Goal: Information Seeking & Learning: Learn about a topic

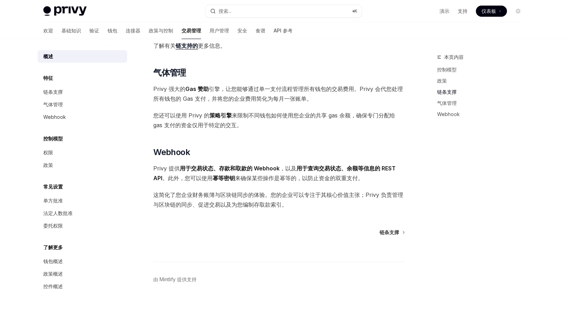
scroll to position [508, 0]
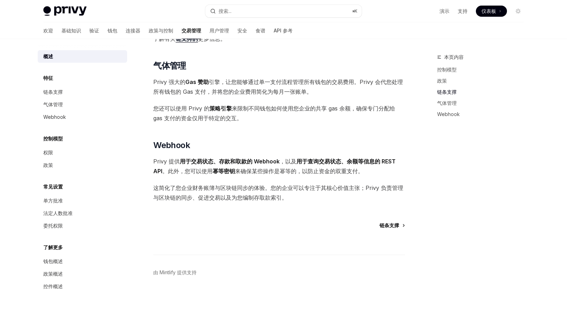
click at [398, 226] on font "链条支撑" at bounding box center [389, 226] width 20 height 6
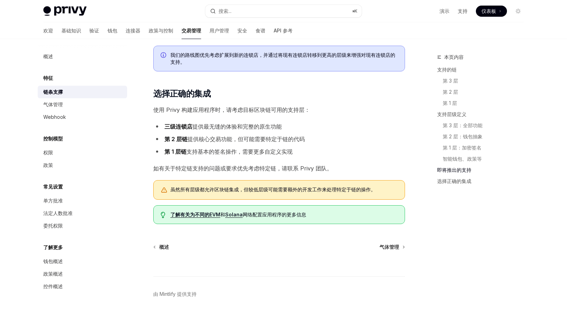
scroll to position [815, 0]
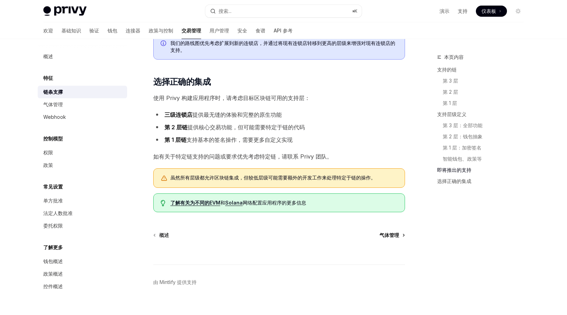
click at [394, 232] on font "气体管理" at bounding box center [389, 235] width 20 height 6
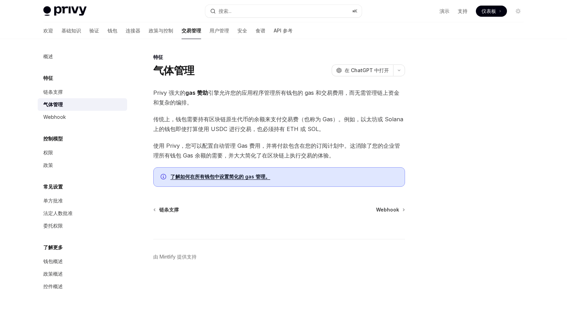
click at [242, 177] on font "了解如何在所有钱包中设置简化的 gas 管理。" at bounding box center [220, 177] width 100 height 6
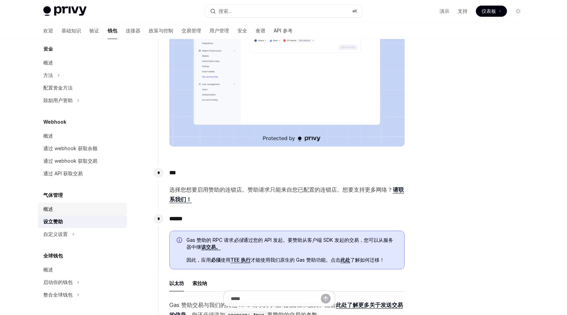
scroll to position [250, 0]
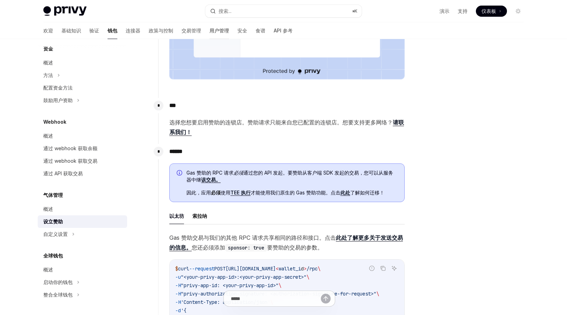
click at [209, 31] on font "用户管理" at bounding box center [219, 31] width 20 height 6
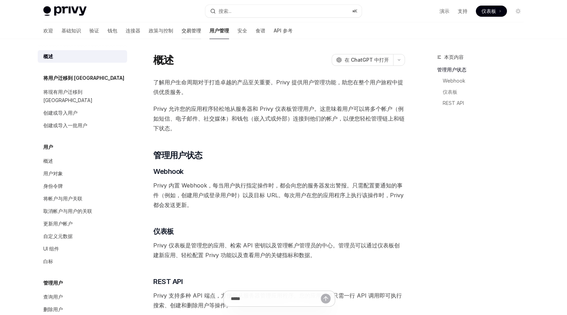
click at [181, 32] on font "交易管理" at bounding box center [191, 31] width 20 height 6
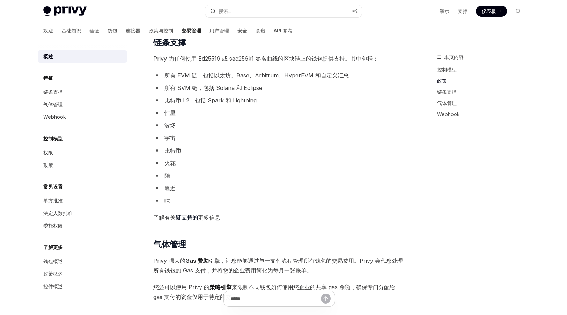
scroll to position [334, 0]
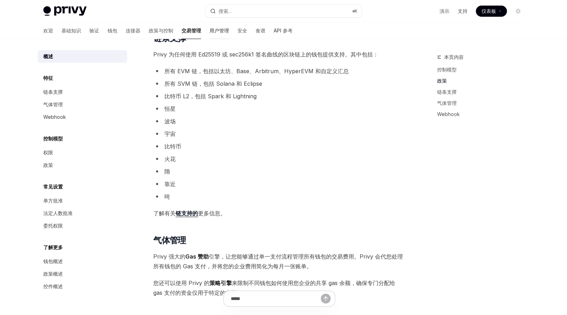
click at [209, 31] on font "用户管理" at bounding box center [219, 31] width 20 height 6
type textarea "*"
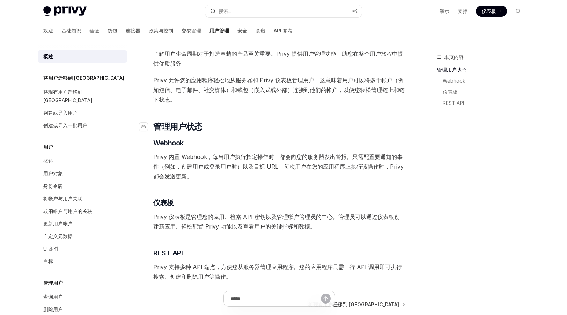
scroll to position [30, 0]
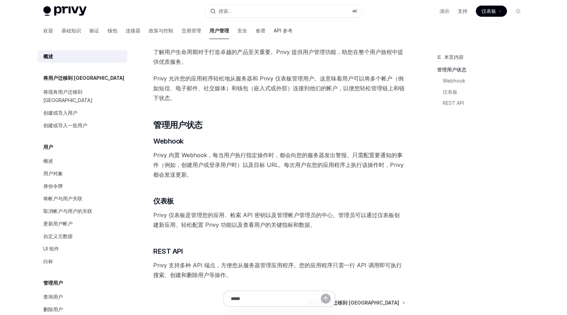
click at [378, 112] on div "了解用户生命周期对于打造卓越的产品至关重要。Privy 提供用户管理功能，助您在整个用户旅程中提供优质服务。 Privy 允许您的应用程序轻松地从服务器和 P…" at bounding box center [279, 163] width 252 height 233
click at [365, 117] on div "了解用户生命周期对于打造卓越的产品至关重要。Privy 提供用户管理功能，助您在整个用户旅程中提供优质服务。 Privy 允许您的应用程序轻松地从服务器和 P…" at bounding box center [279, 163] width 252 height 233
